Goal: Information Seeking & Learning: Learn about a topic

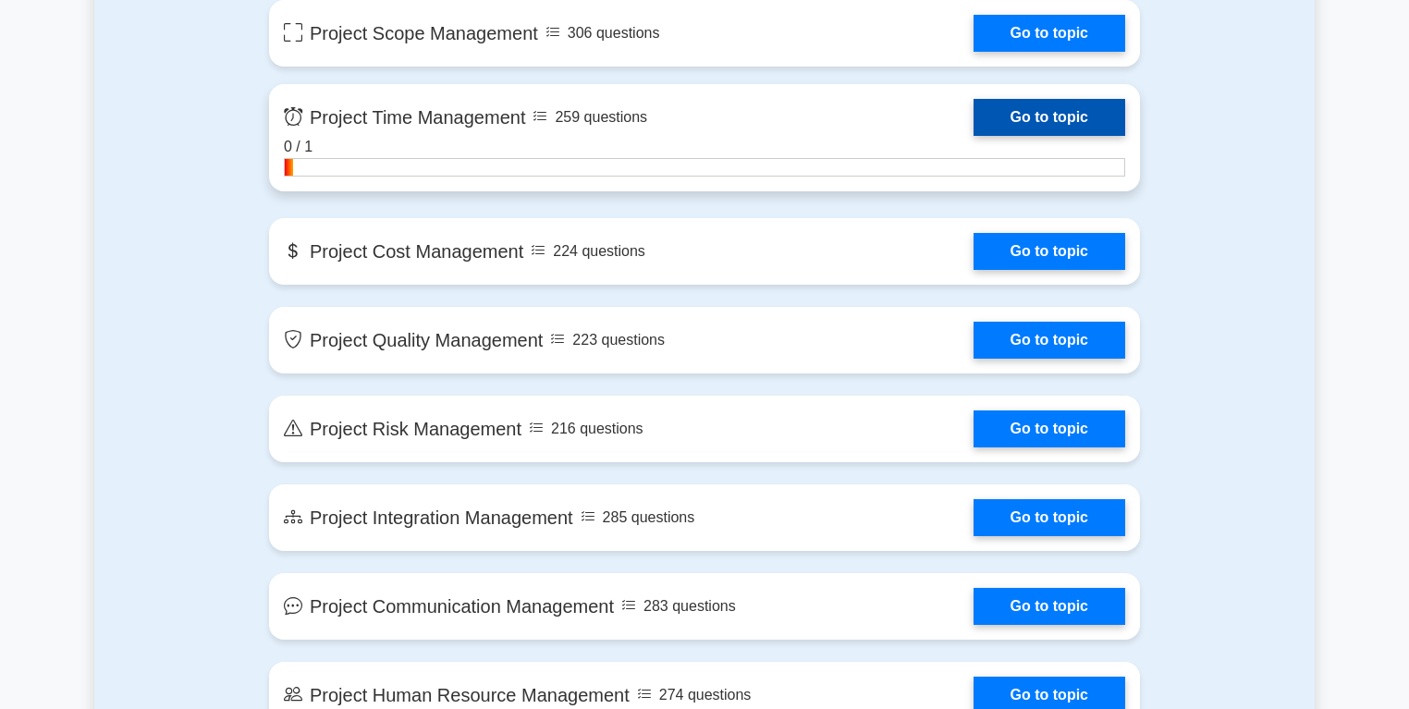
scroll to position [1387, 0]
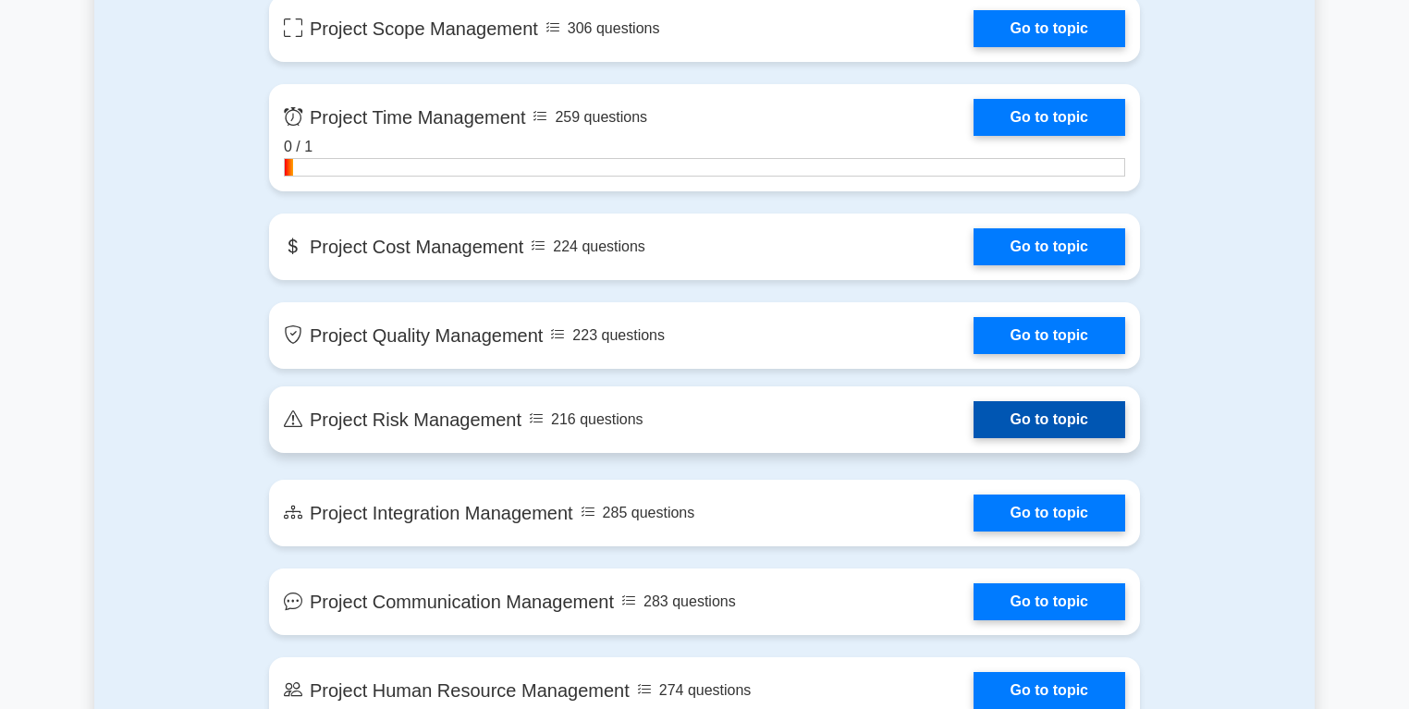
click at [1061, 421] on link "Go to topic" at bounding box center [1049, 419] width 152 height 37
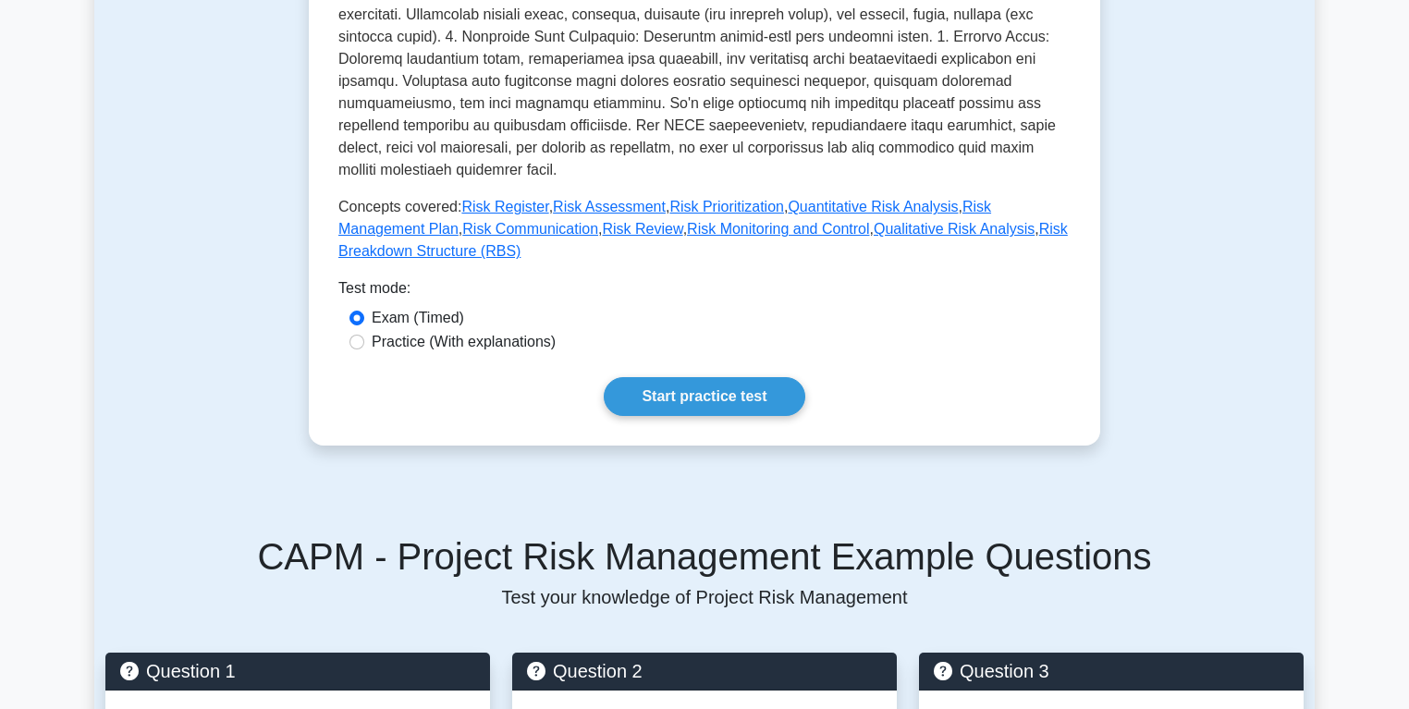
scroll to position [664, 0]
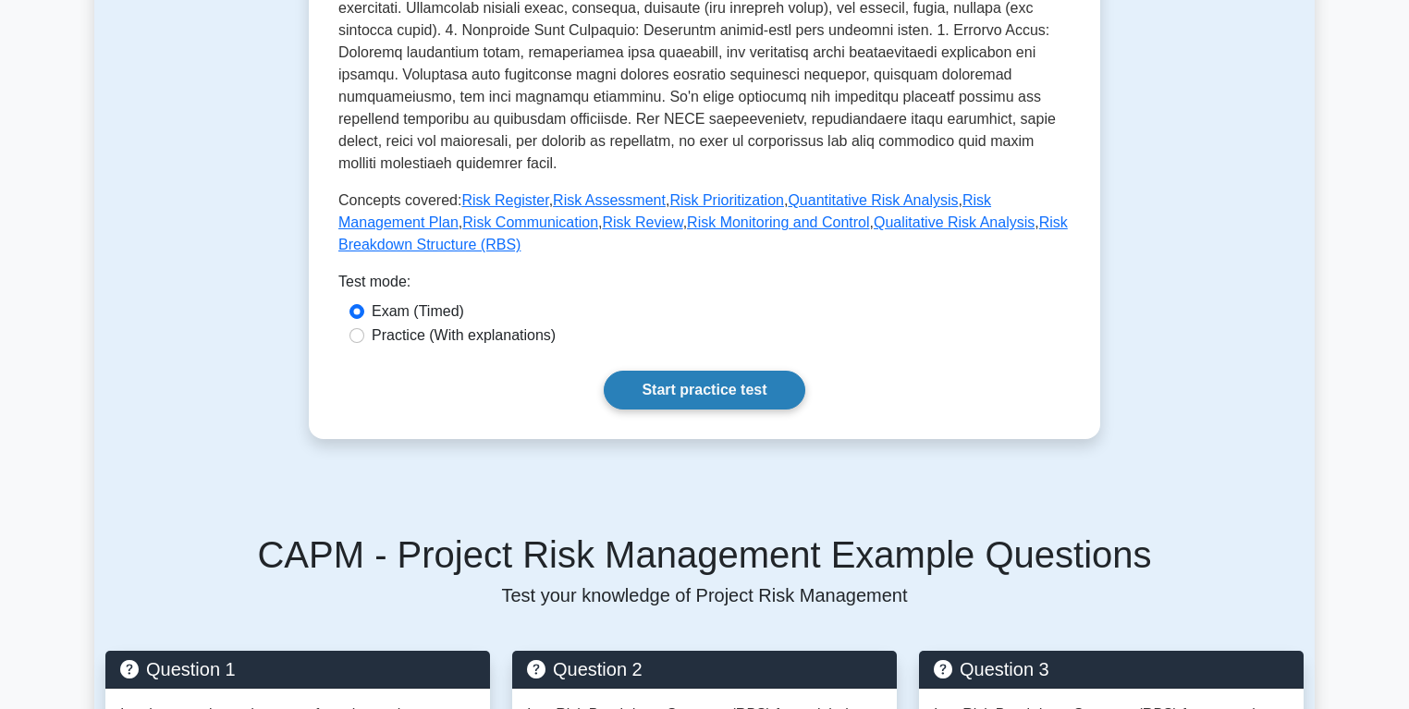
click at [720, 371] on link "Start practice test" at bounding box center [704, 390] width 201 height 39
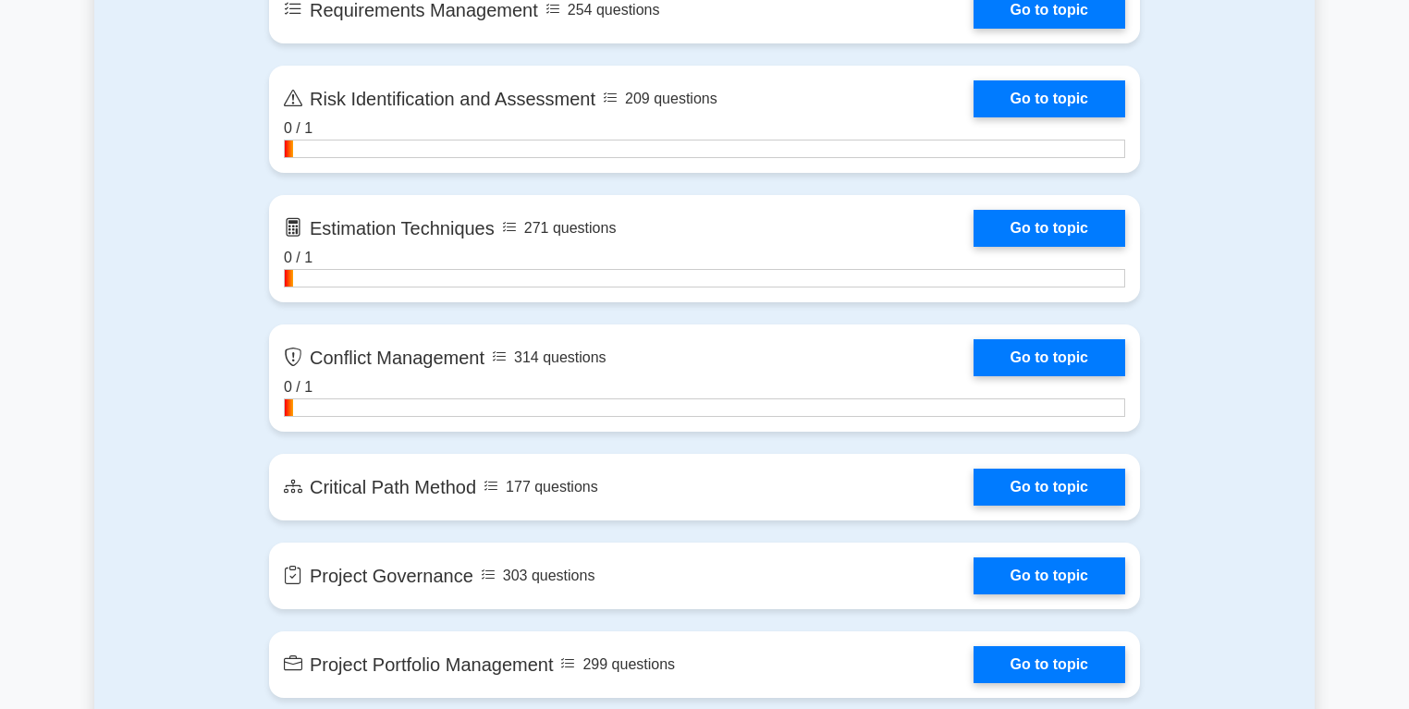
scroll to position [3077, 0]
